Goal: Find specific page/section: Find specific page/section

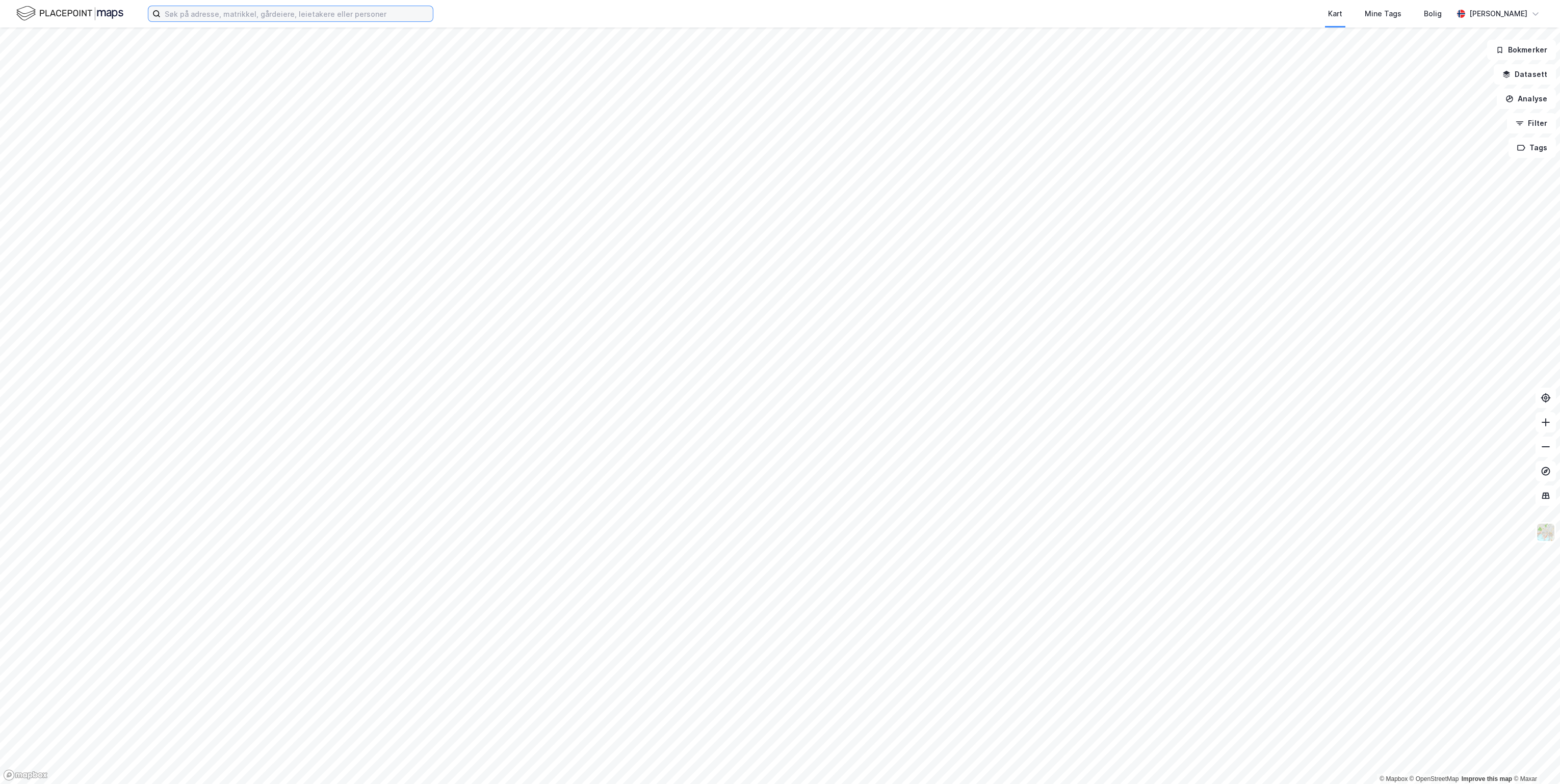
click at [340, 18] on input at bounding box center [296, 13] width 272 height 15
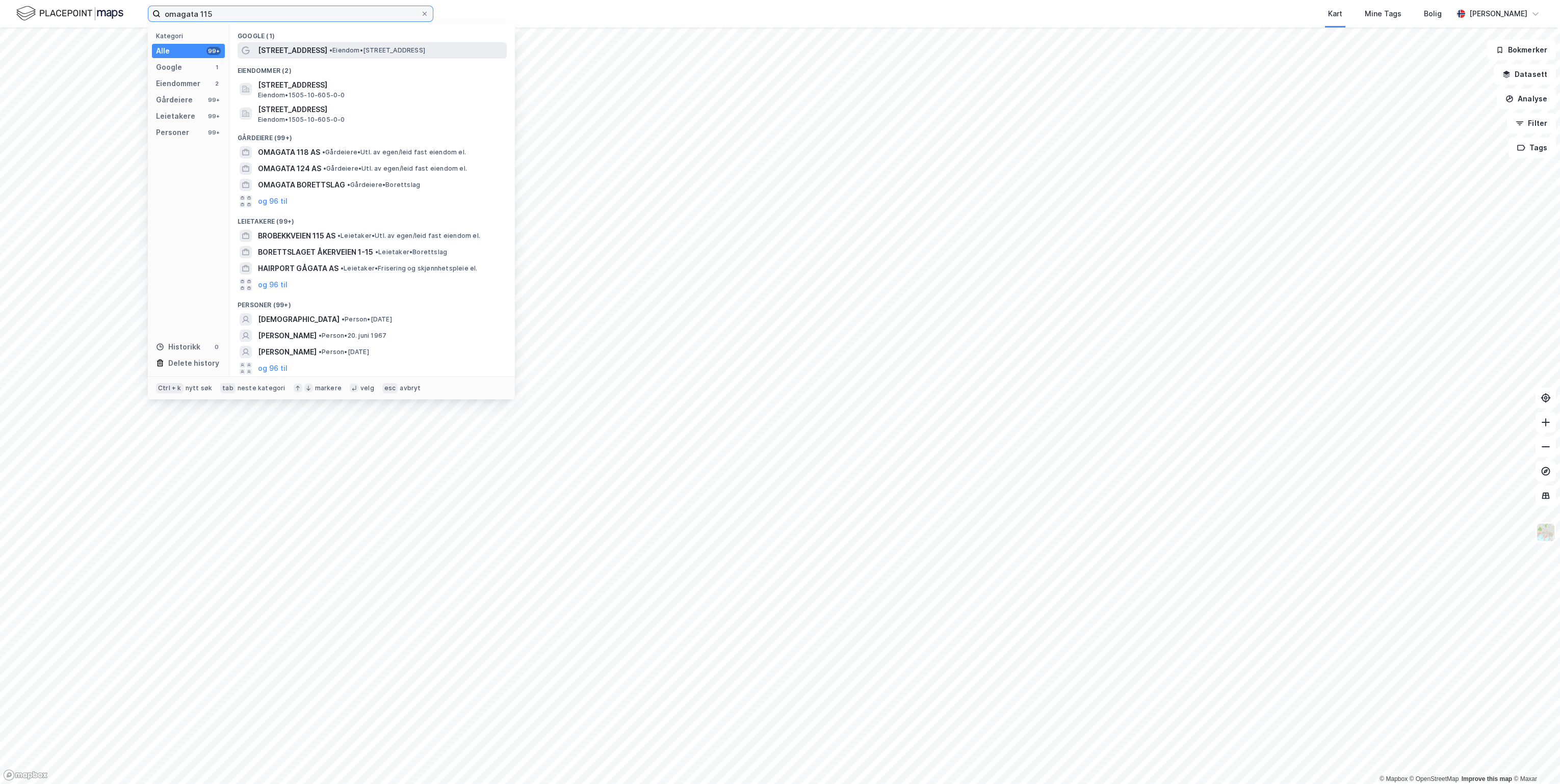
type input "omagata 115"
click at [350, 49] on span "• Eiendom • [STREET_ADDRESS]" at bounding box center [377, 50] width 96 height 8
